Goal: Navigation & Orientation: Understand site structure

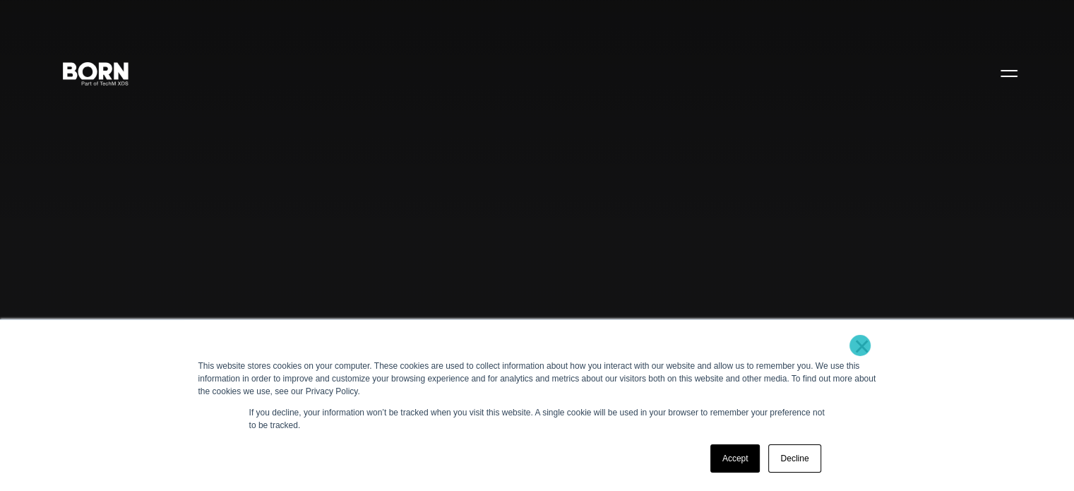
click at [859, 344] on link "×" at bounding box center [862, 346] width 17 height 13
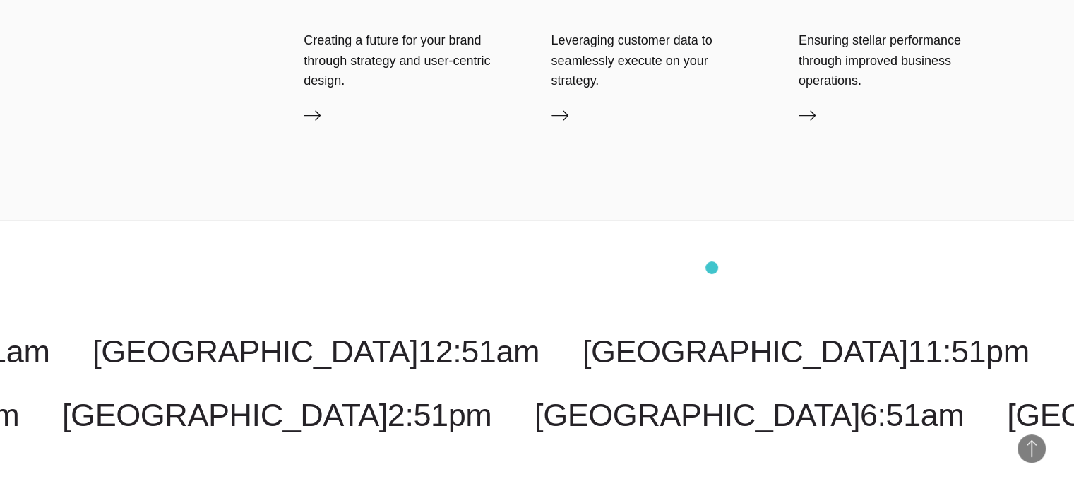
scroll to position [3704, 0]
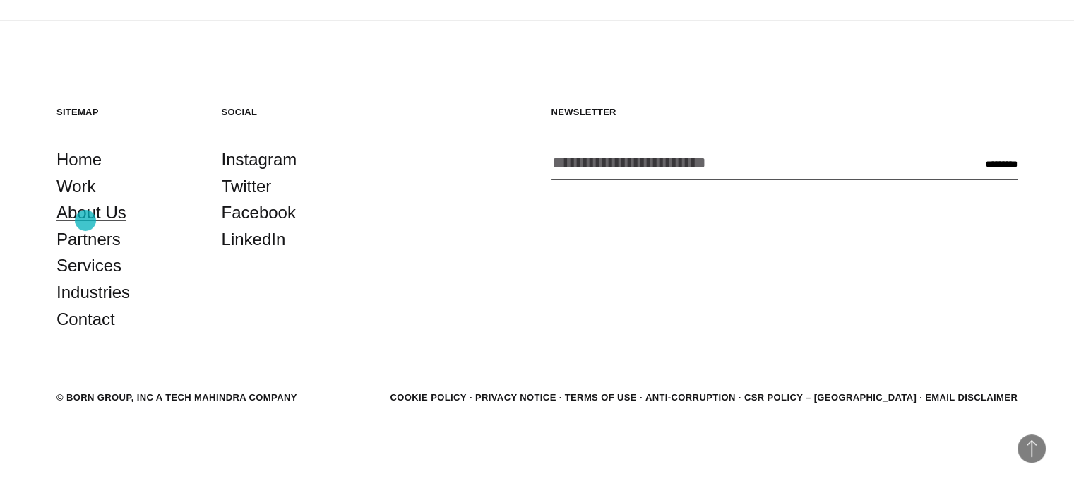
click at [88, 221] on link "About Us" at bounding box center [92, 212] width 70 height 27
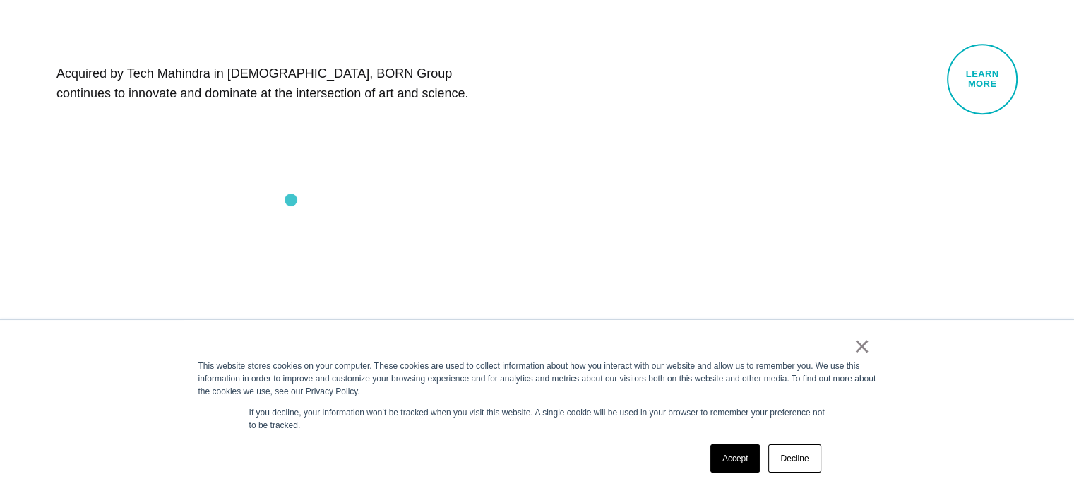
scroll to position [777, 0]
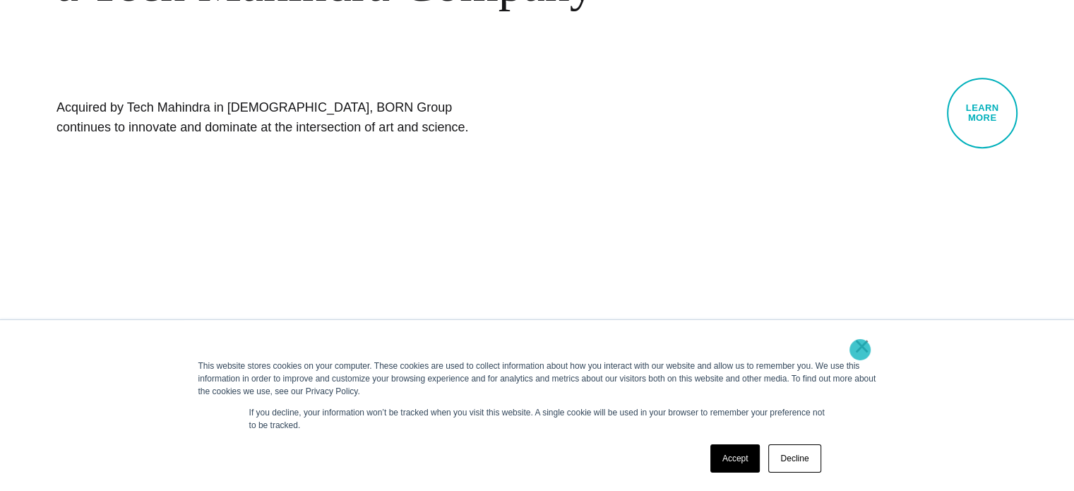
click at [860, 350] on link "×" at bounding box center [862, 346] width 17 height 13
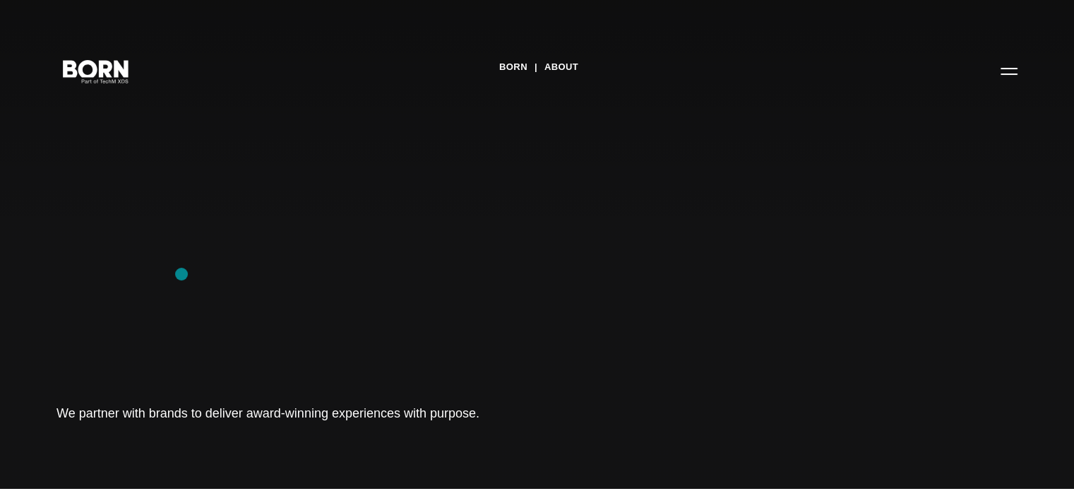
scroll to position [0, 0]
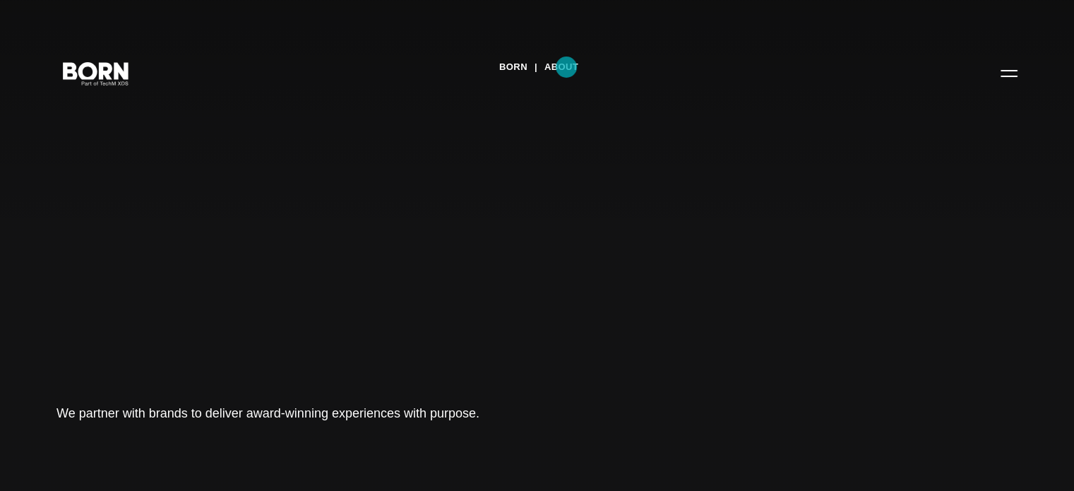
click at [567, 67] on link "About" at bounding box center [562, 67] width 34 height 21
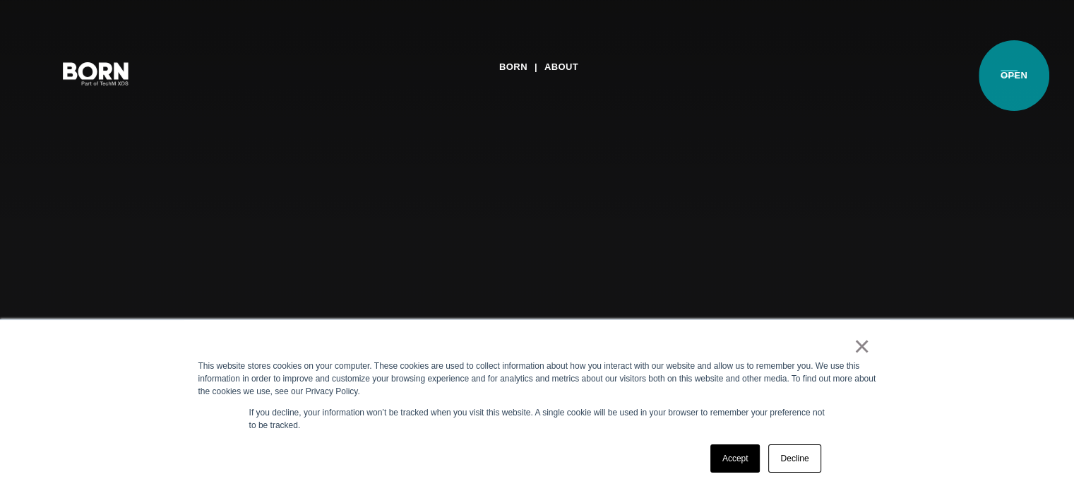
click at [1014, 75] on button "Primary Menu" at bounding box center [1009, 73] width 34 height 30
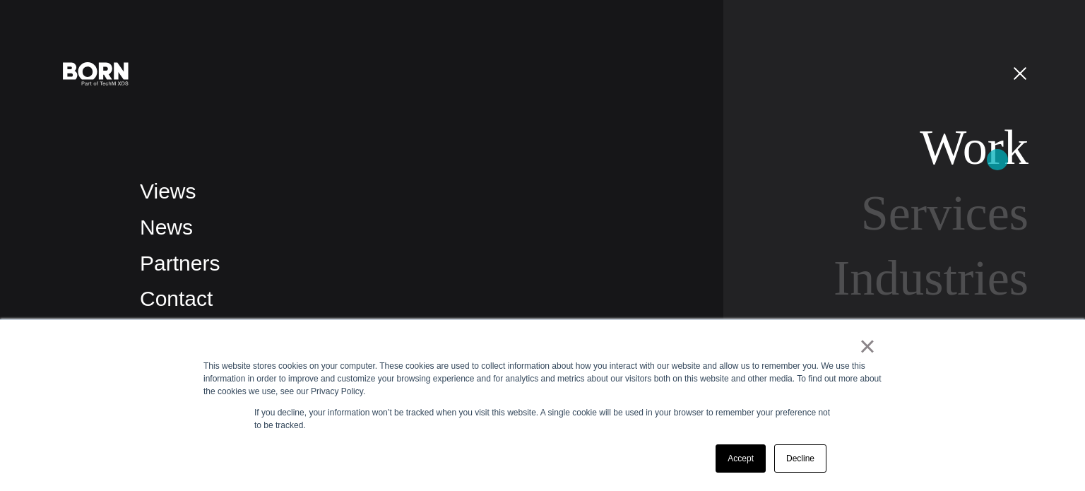
click at [997, 160] on link "Work" at bounding box center [974, 147] width 109 height 54
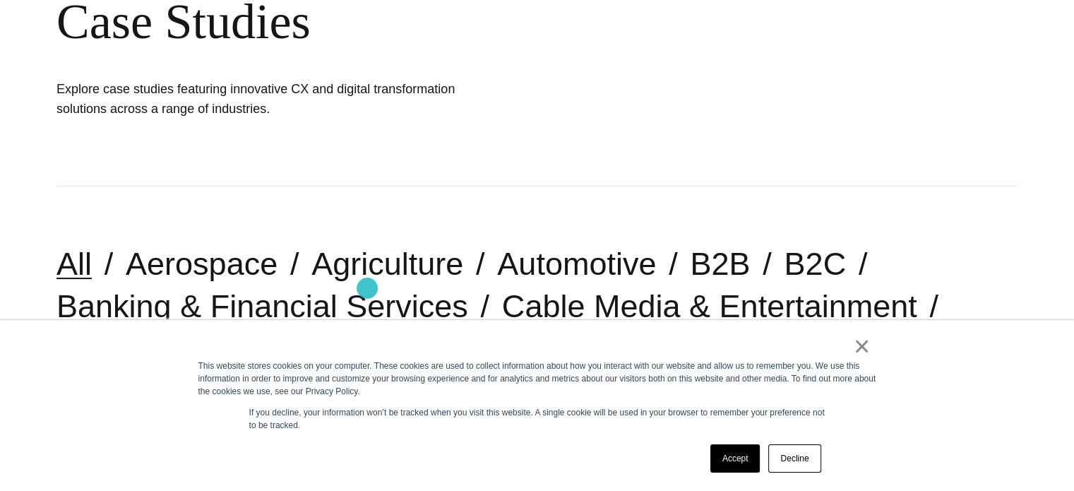
scroll to position [283, 0]
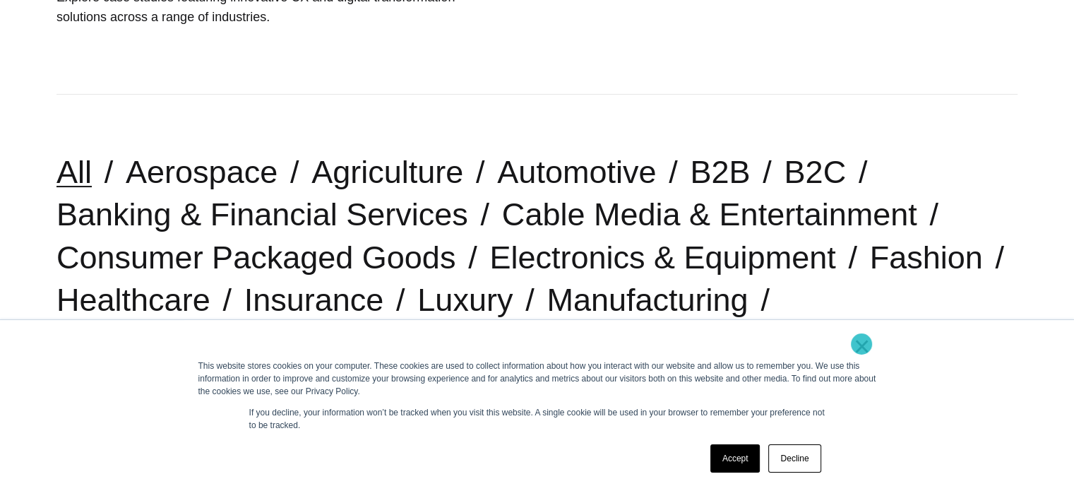
click at [862, 344] on link "×" at bounding box center [862, 346] width 17 height 13
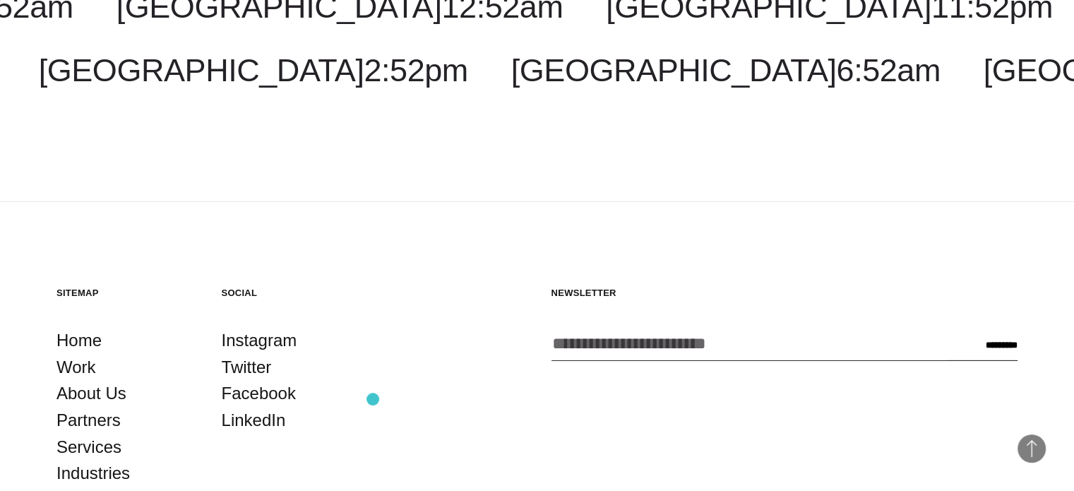
scroll to position [4380, 0]
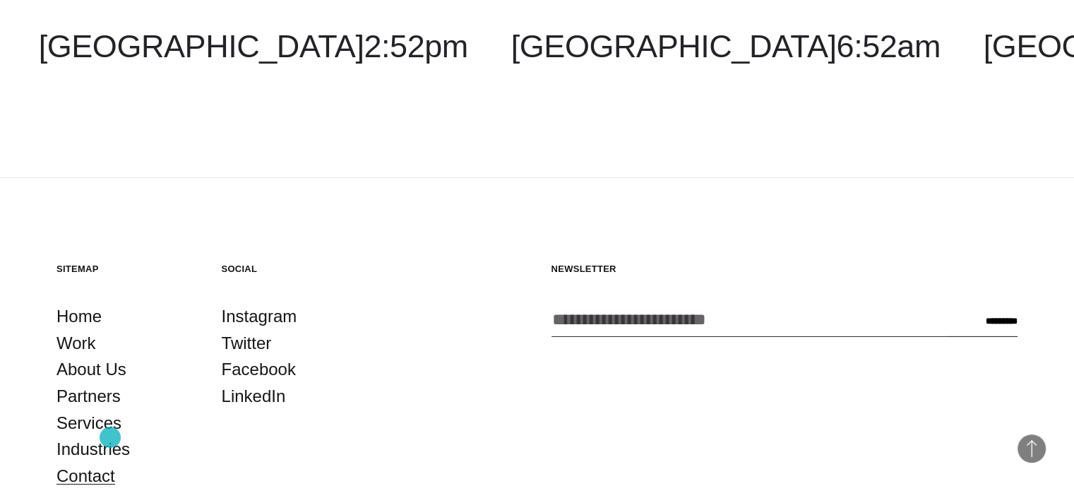
click at [109, 463] on link "Contact" at bounding box center [86, 476] width 59 height 27
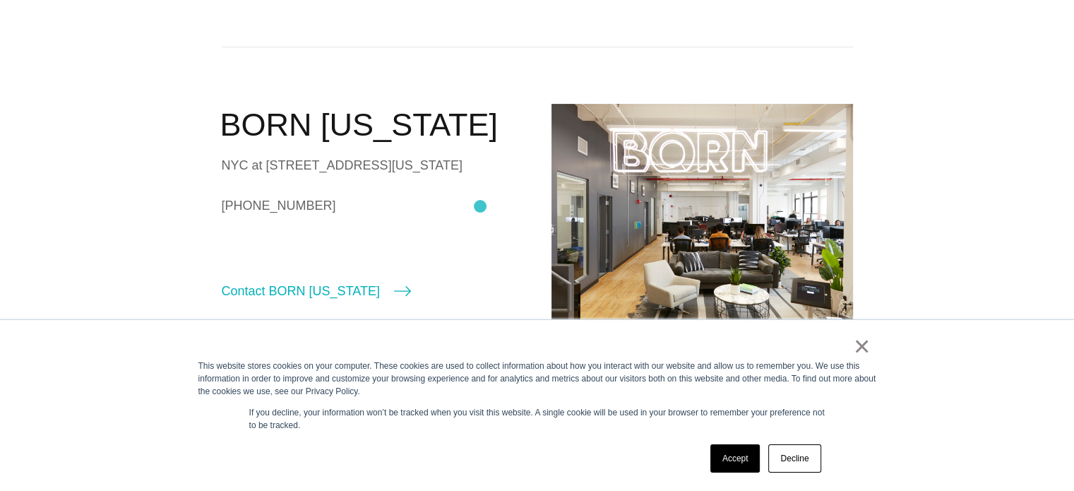
scroll to position [424, 0]
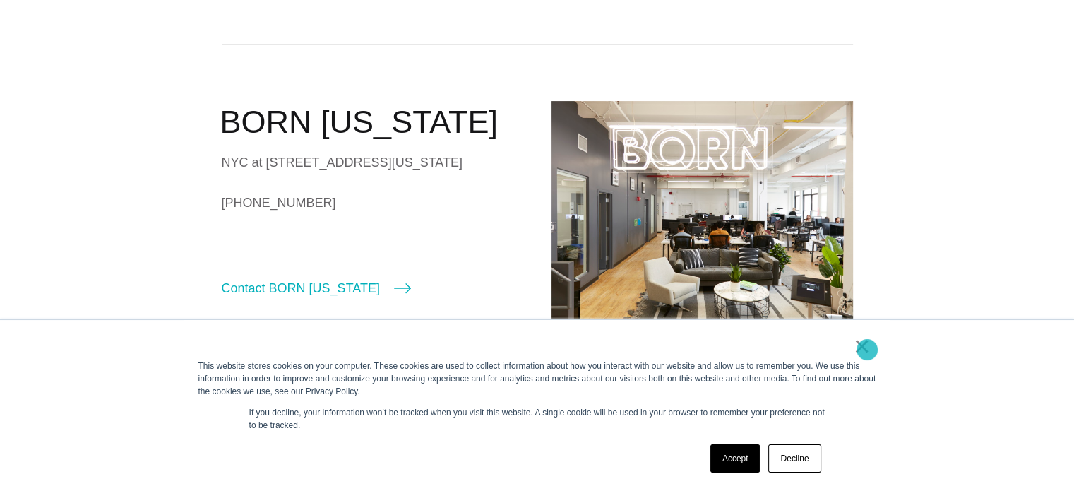
click at [867, 350] on link "×" at bounding box center [862, 346] width 17 height 13
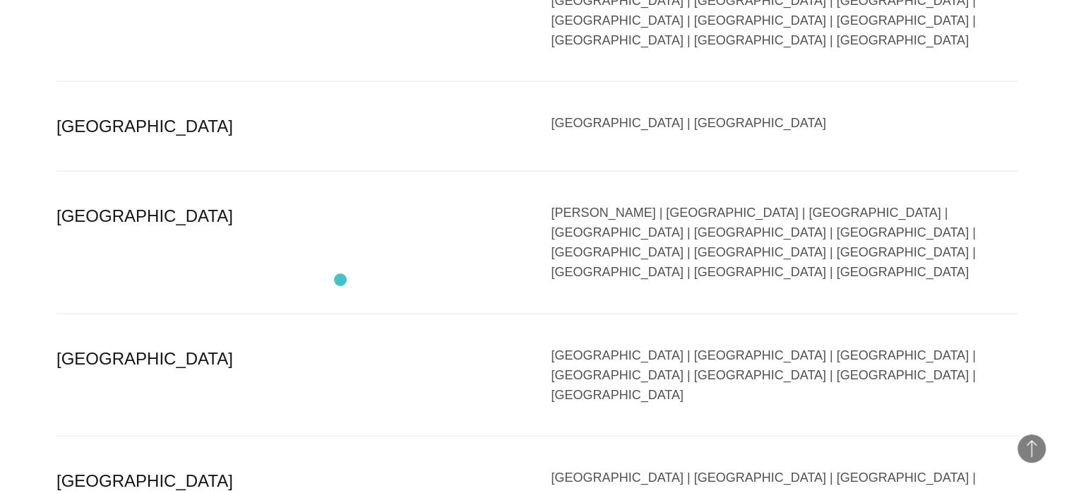
scroll to position [2826, 0]
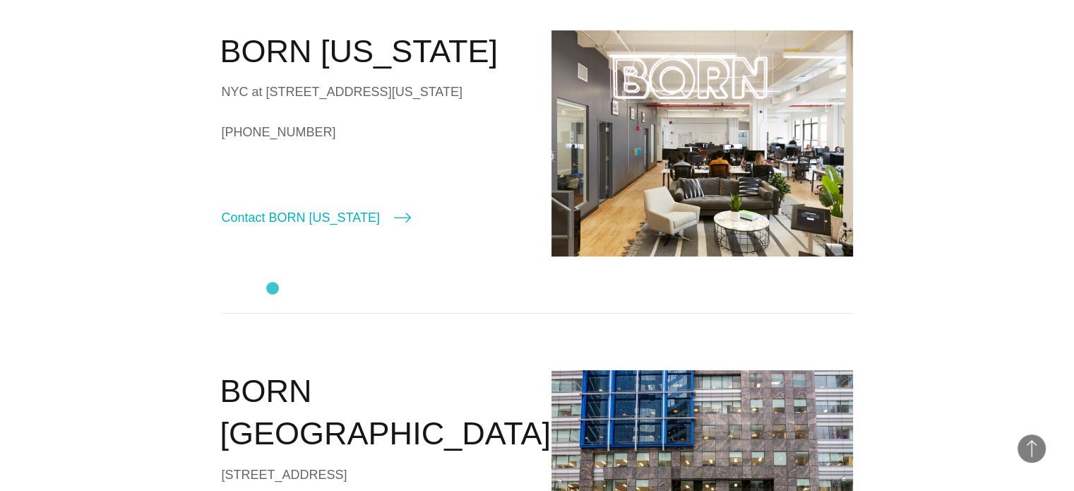
scroll to position [0, 0]
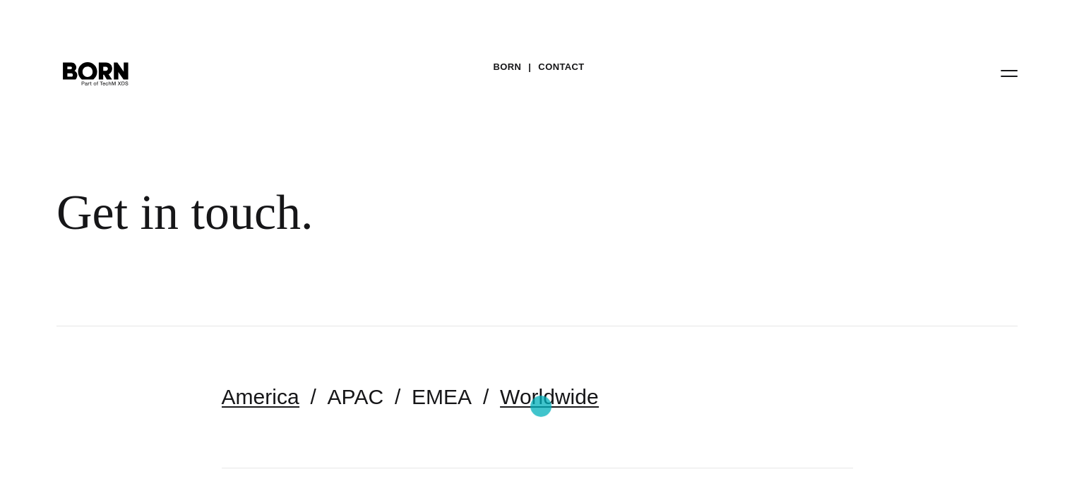
click at [541, 402] on link "Worldwide" at bounding box center [549, 396] width 99 height 23
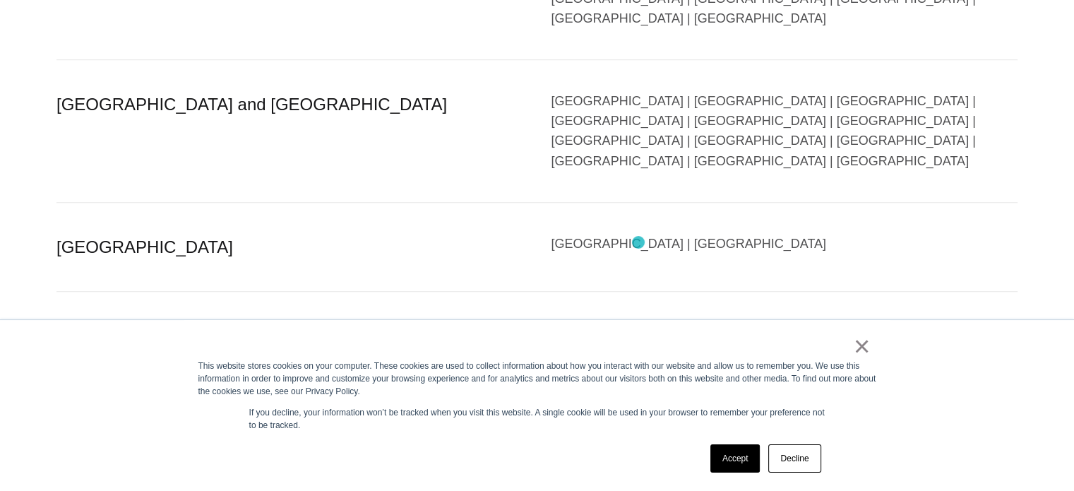
scroll to position [1130, 0]
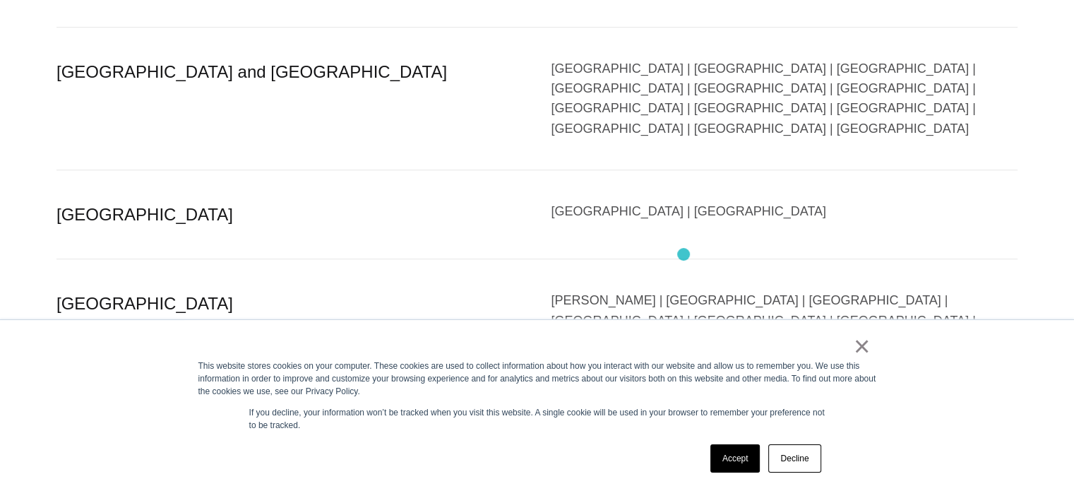
click at [872, 348] on div "× This website stores cookies on your computer. These cookies are used to colle…" at bounding box center [537, 405] width 706 height 171
click at [864, 348] on link "×" at bounding box center [862, 346] width 17 height 13
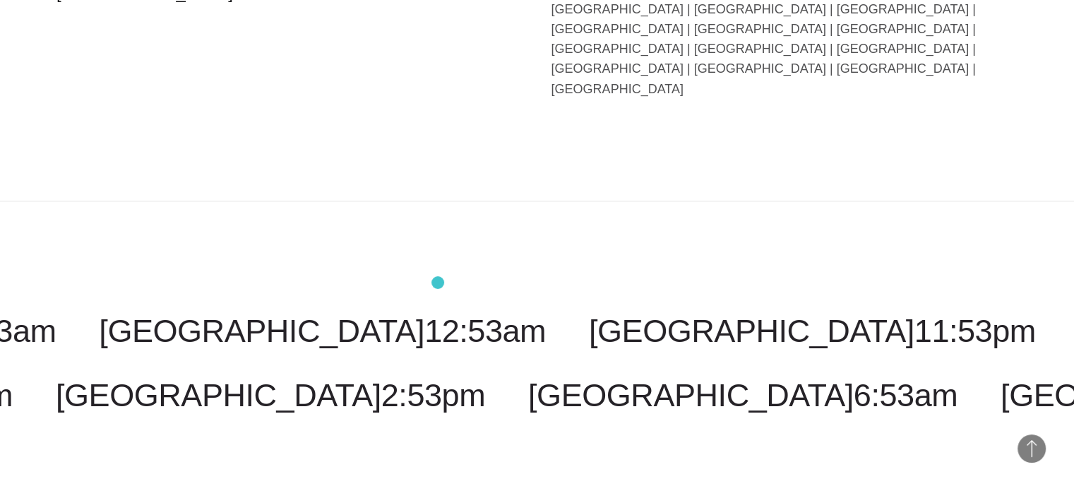
scroll to position [1805, 0]
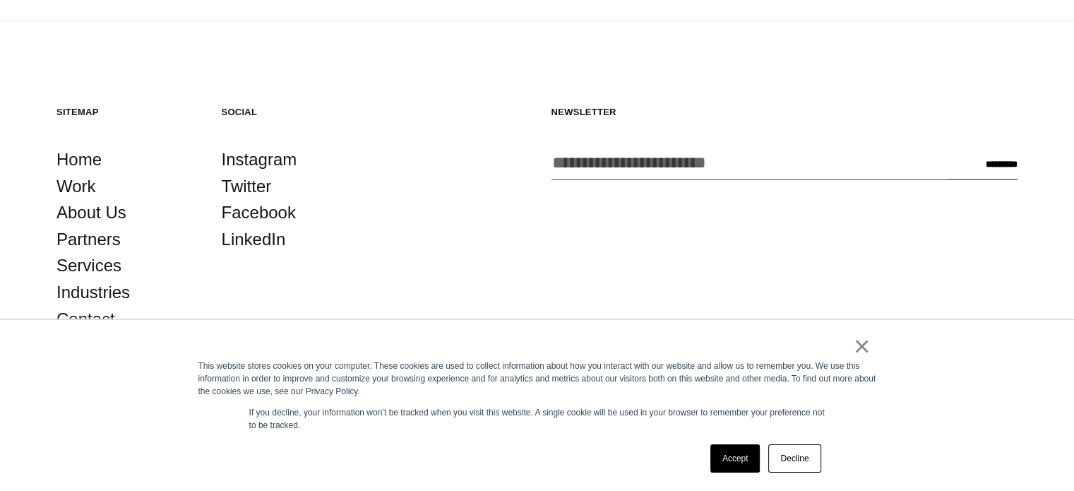
scroll to position [3704, 0]
click at [863, 349] on link "×" at bounding box center [862, 346] width 17 height 13
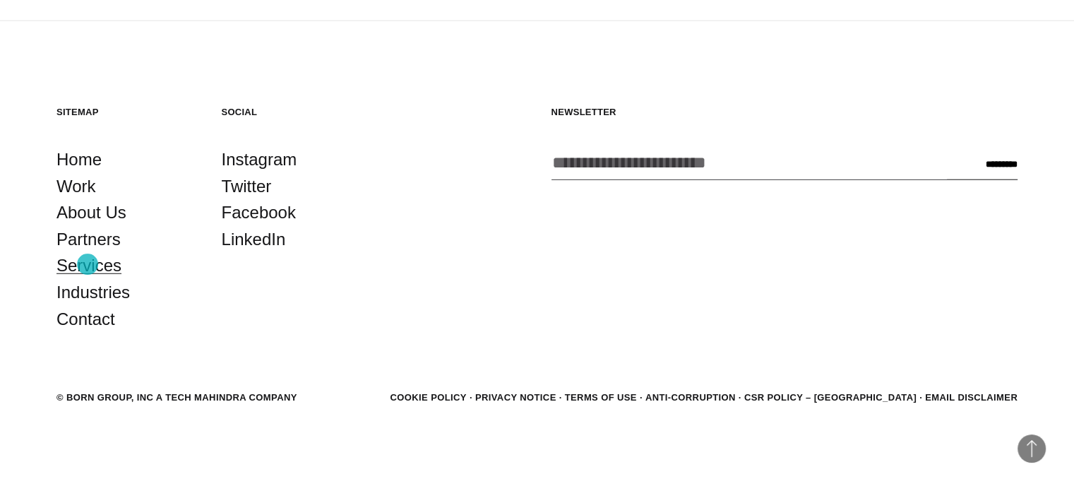
click at [88, 264] on link "Services" at bounding box center [89, 265] width 65 height 27
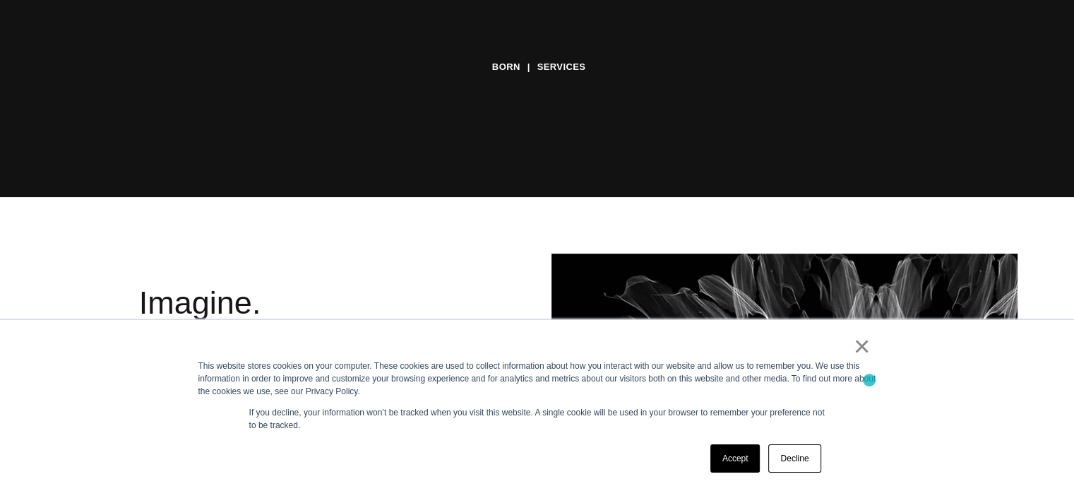
scroll to position [353, 0]
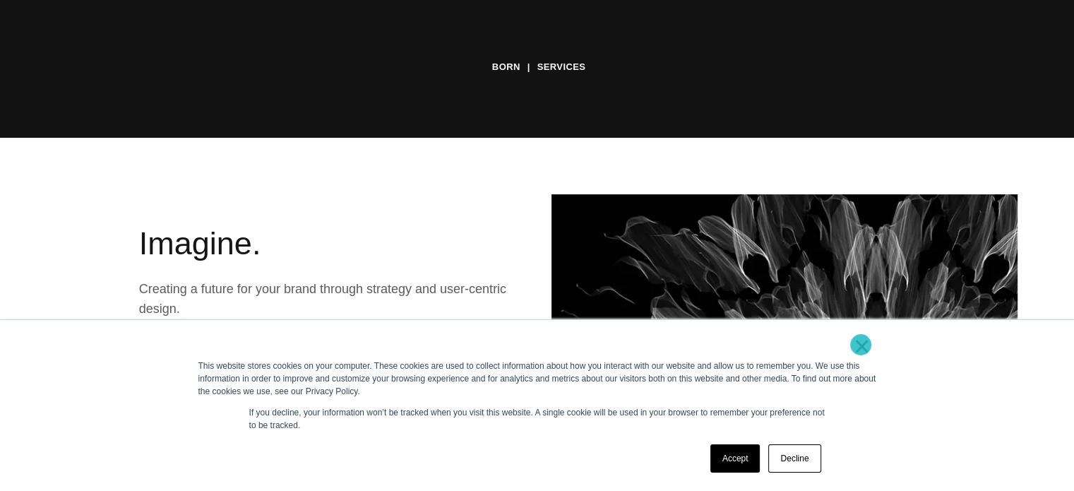
click at [861, 345] on link "×" at bounding box center [862, 346] width 17 height 13
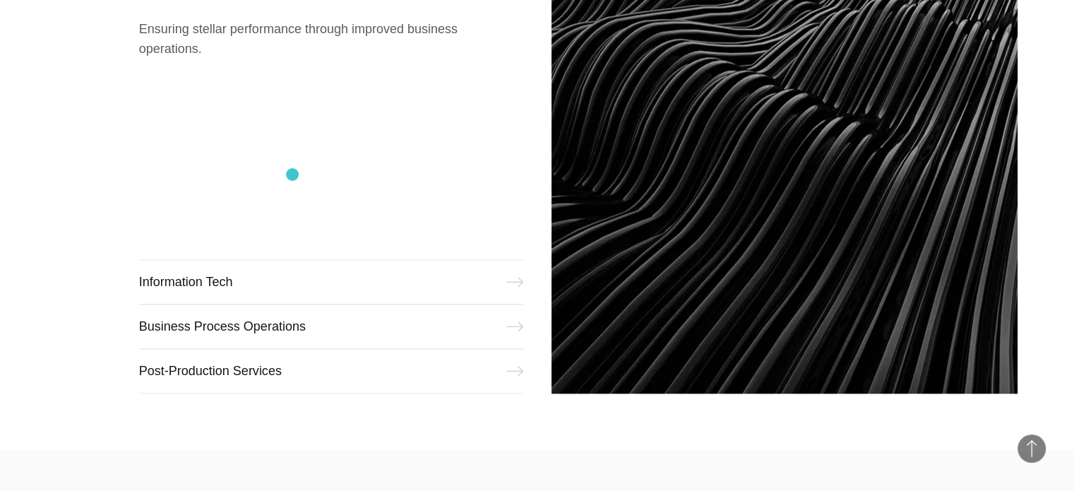
scroll to position [1483, 0]
